Goal: Find specific page/section: Find specific page/section

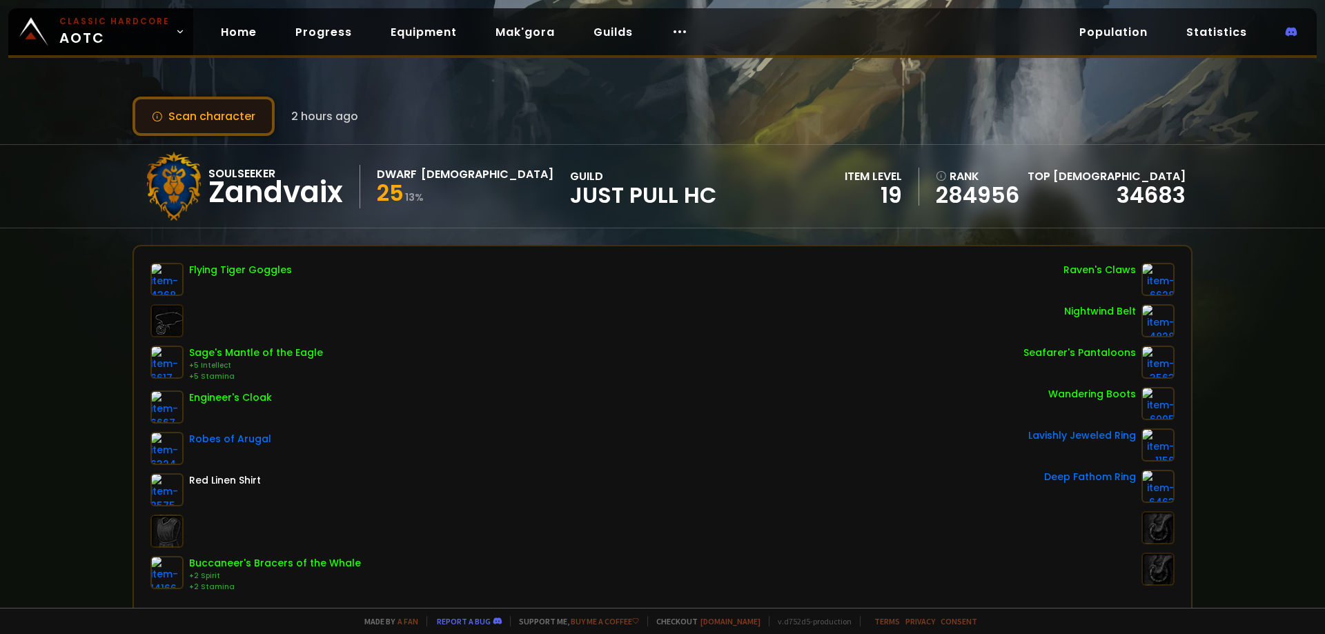
click at [203, 112] on button "Scan character" at bounding box center [203, 116] width 142 height 39
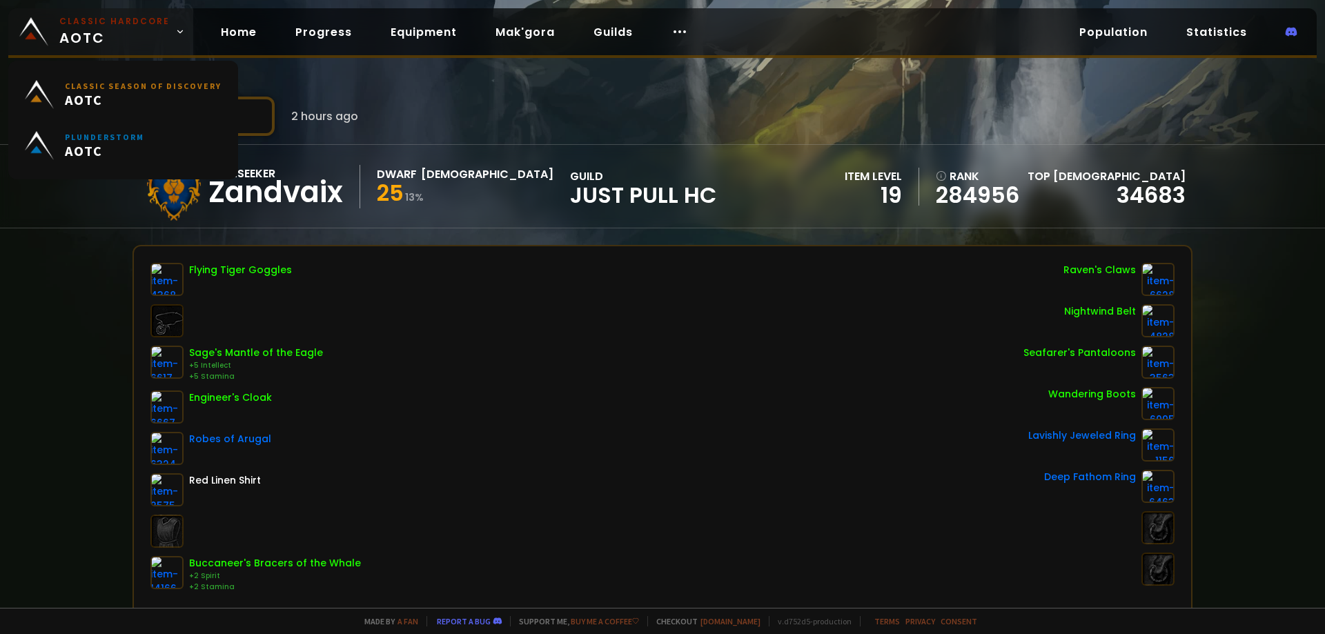
click at [135, 44] on span "Classic Hardcore AOTC" at bounding box center [114, 31] width 110 height 33
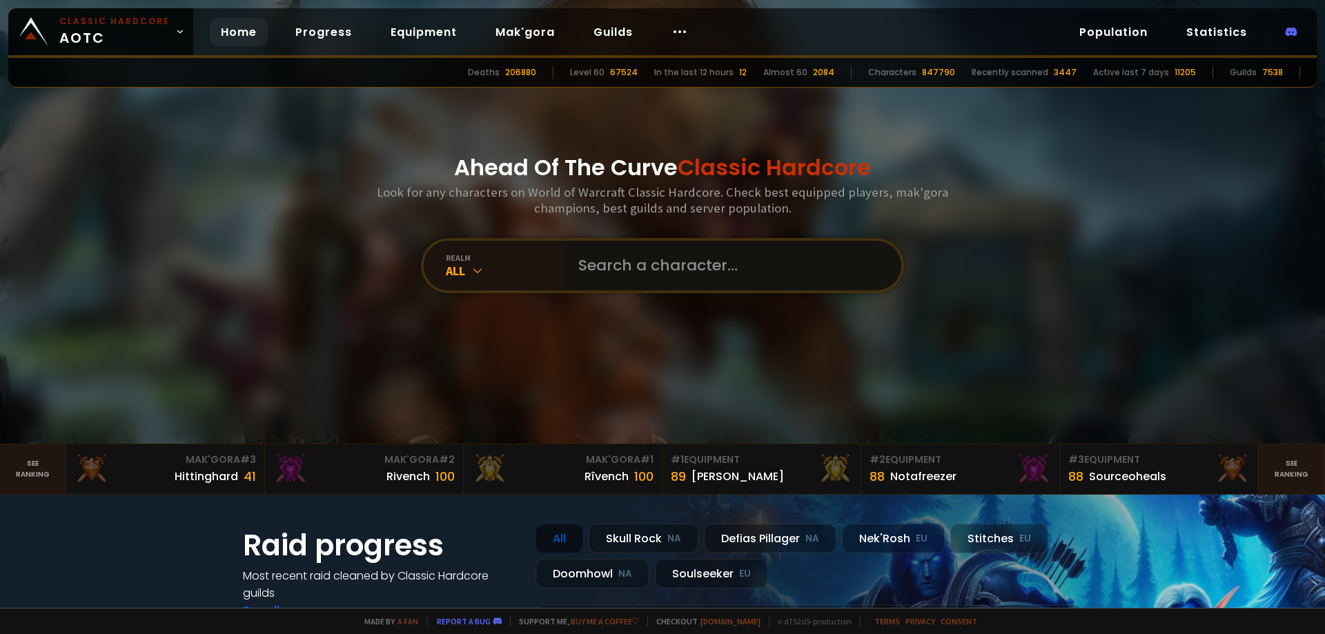
click at [586, 272] on input "text" at bounding box center [727, 266] width 315 height 50
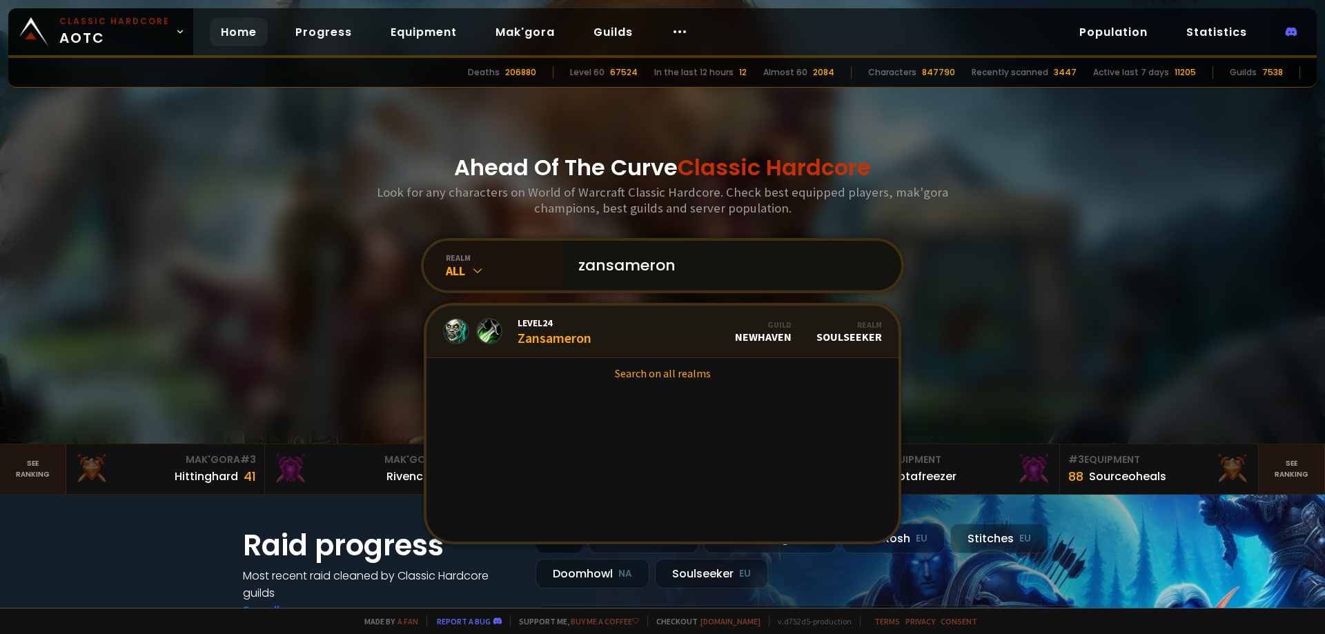
type input "zansameronx"
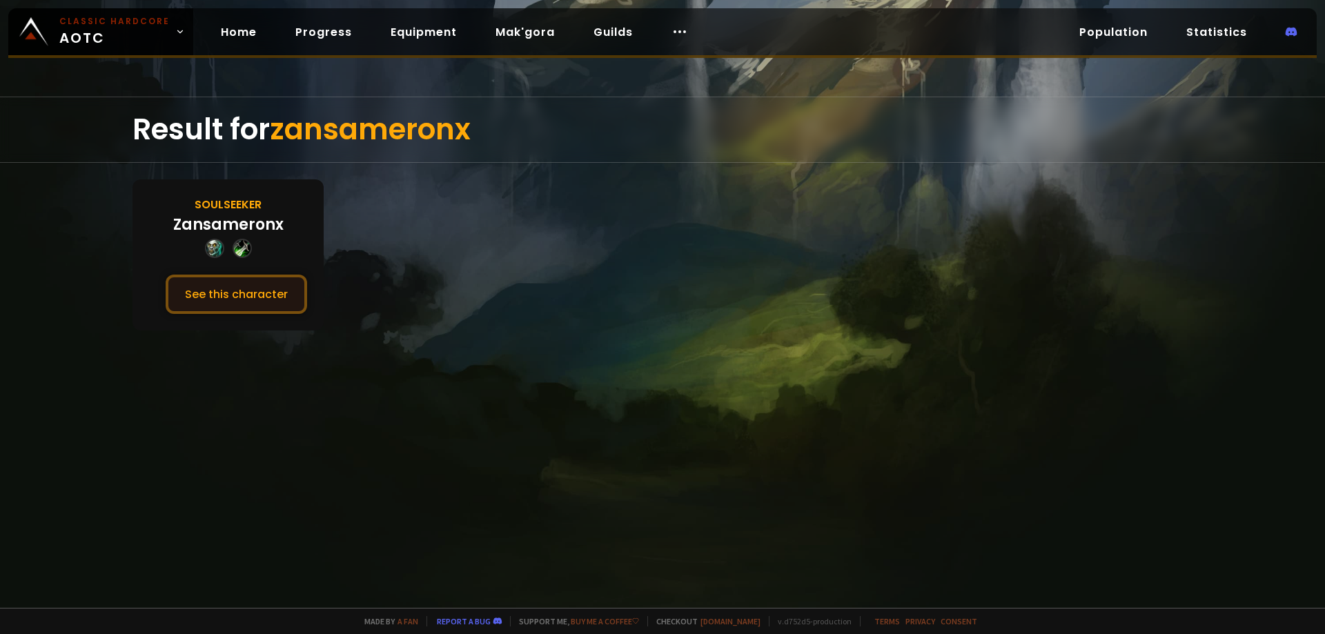
click at [233, 303] on button "See this character" at bounding box center [236, 294] width 141 height 39
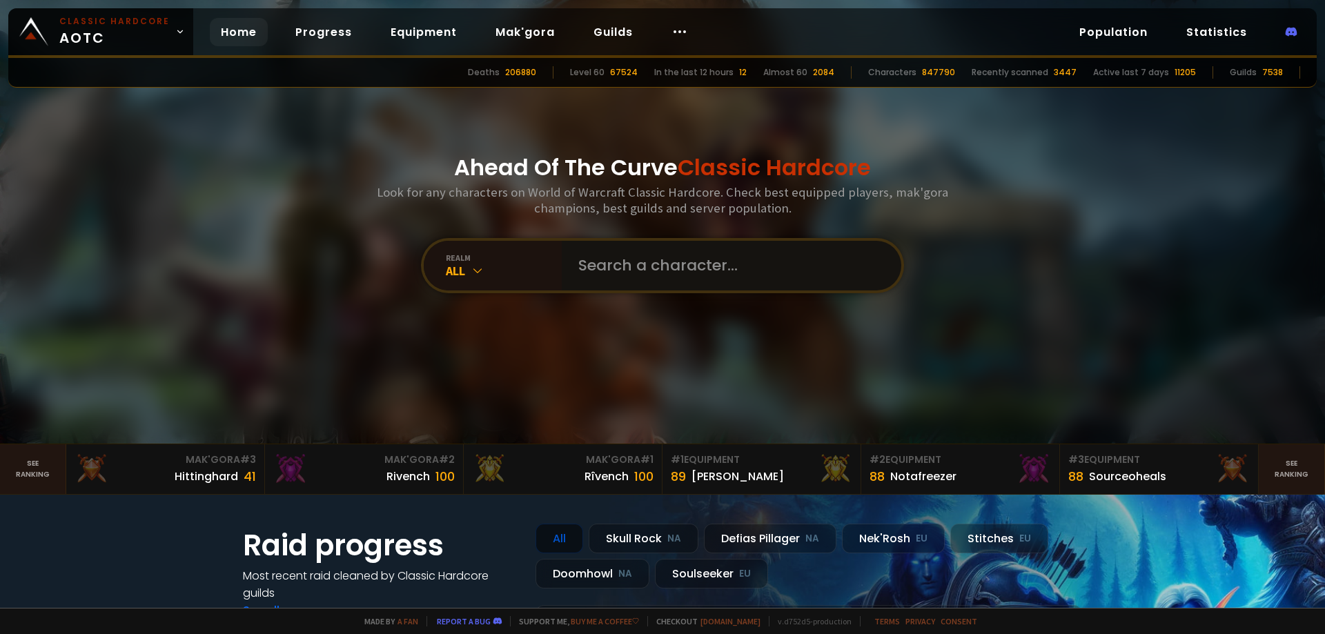
click at [588, 270] on input "text" at bounding box center [727, 266] width 315 height 50
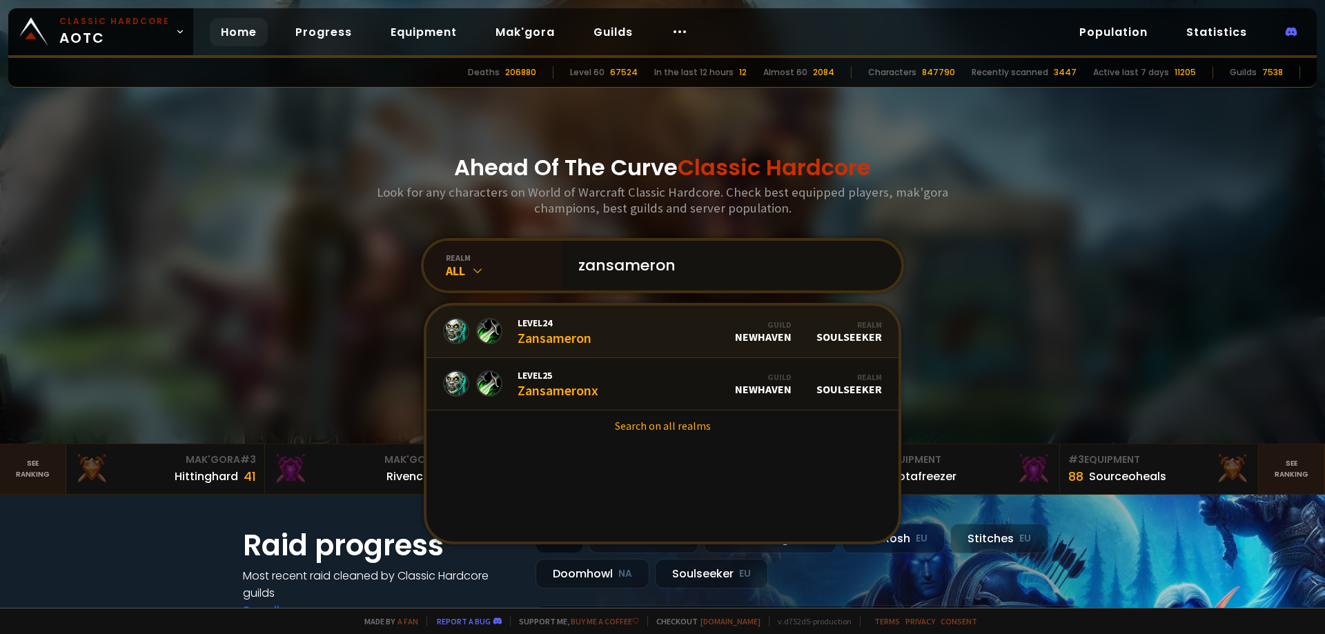
type input "zansameron"
click at [603, 377] on link "Level 25 Zansameronx Guild NewHaven Realm Soulseeker" at bounding box center [662, 384] width 472 height 52
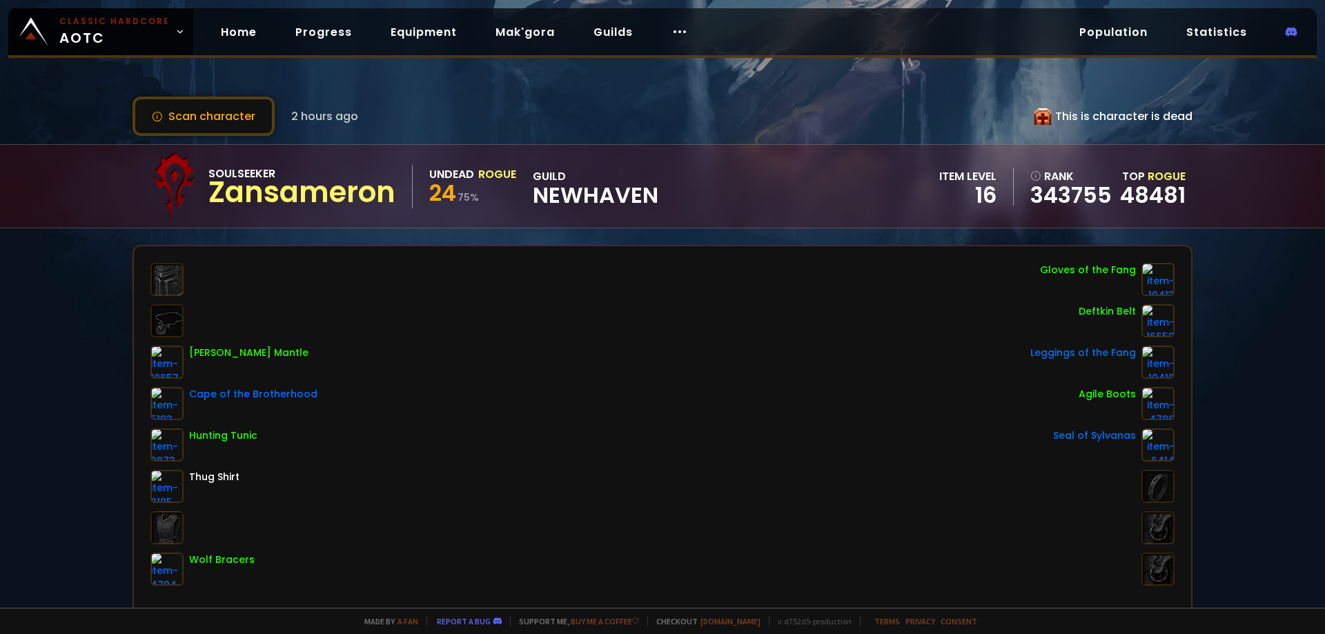
scroll to position [391, 0]
